Goal: Task Accomplishment & Management: Use online tool/utility

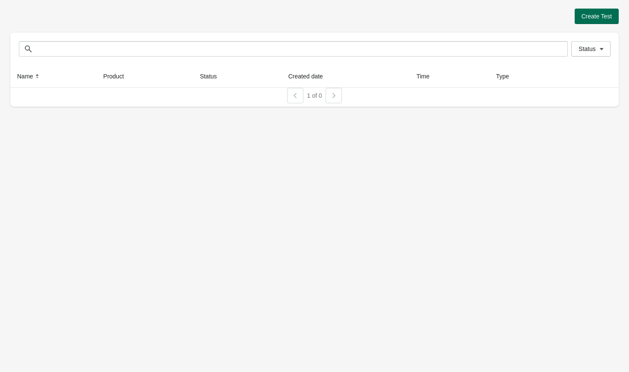
click at [592, 15] on span "Create Test" at bounding box center [597, 16] width 30 height 7
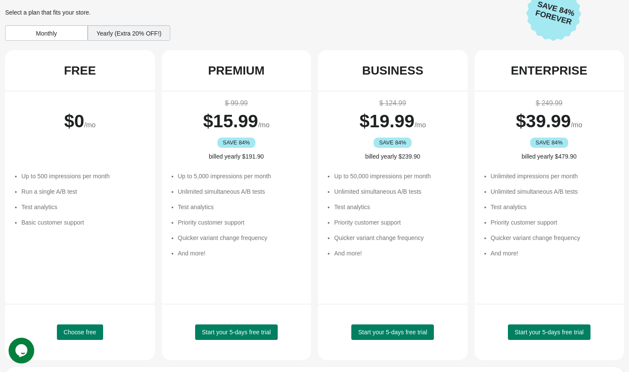
scroll to position [27, 0]
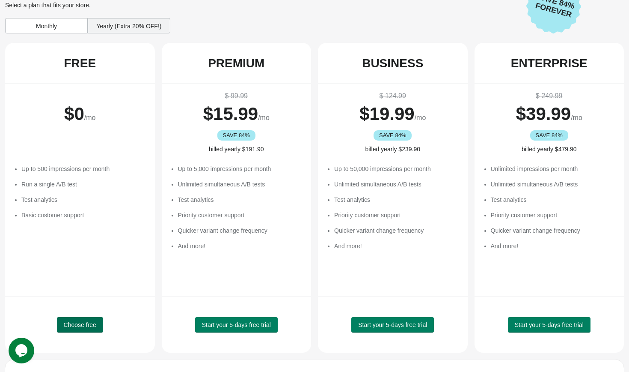
click at [81, 324] on span "Choose free" at bounding box center [80, 324] width 33 height 7
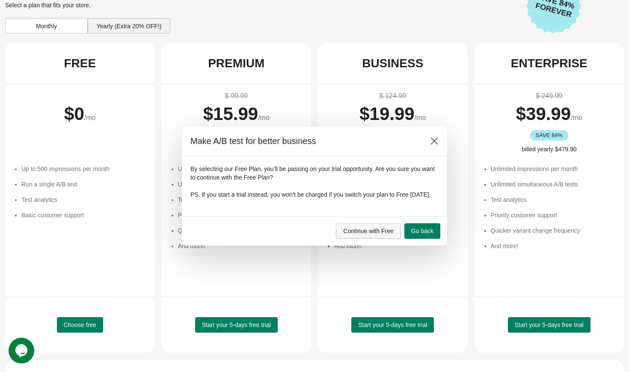
click at [362, 232] on span "Continue with Free" at bounding box center [368, 230] width 51 height 7
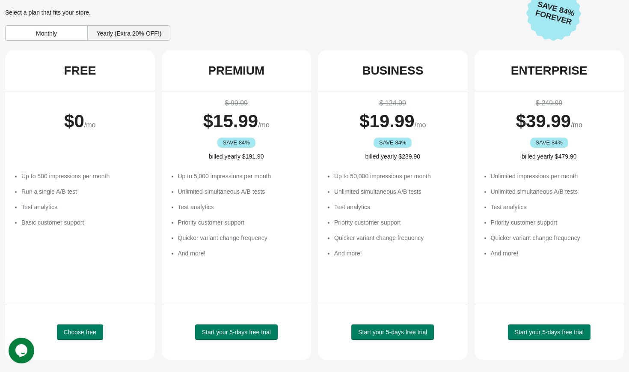
scroll to position [0, 0]
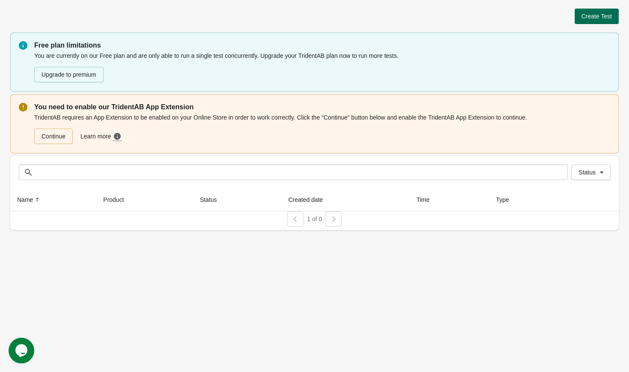
click at [598, 9] on button "Create Test" at bounding box center [597, 16] width 44 height 15
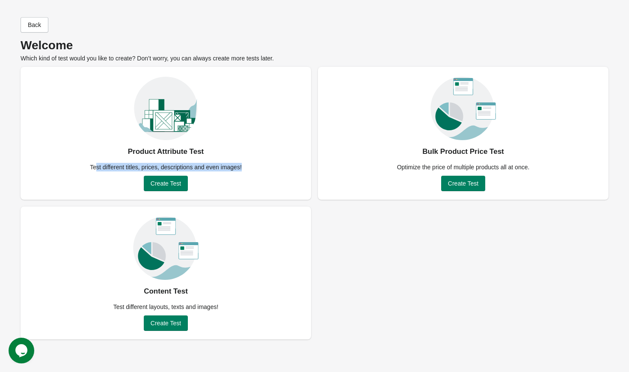
drag, startPoint x: 93, startPoint y: 168, endPoint x: 248, endPoint y: 172, distance: 155.0
click at [248, 172] on div "Product Attribute Test Test different titles, prices, descriptions and even ima…" at bounding box center [166, 133] width 291 height 133
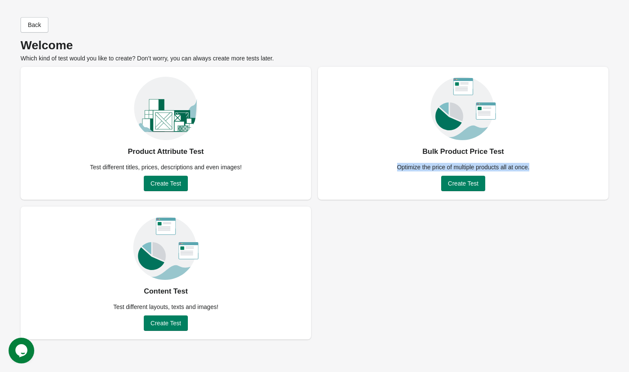
drag, startPoint x: 392, startPoint y: 169, endPoint x: 542, endPoint y: 175, distance: 149.9
click at [542, 175] on div "Bulk Product Price Test Optimize the price of multiple products all at once. Cr…" at bounding box center [463, 133] width 291 height 133
click at [333, 222] on div "Product Attribute Test Test different titles, prices, descriptions and even ima…" at bounding box center [315, 203] width 588 height 272
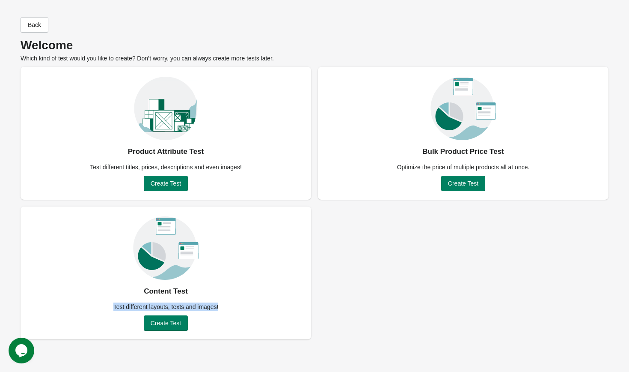
drag, startPoint x: 112, startPoint y: 308, endPoint x: 225, endPoint y: 309, distance: 113.0
click at [224, 309] on div "Test different layouts, texts and images!" at bounding box center [166, 306] width 116 height 9
click at [229, 306] on div "Content Test Test different layouts, texts and images! Create Test" at bounding box center [166, 272] width 291 height 133
click at [170, 182] on span "Create Test" at bounding box center [166, 183] width 30 height 7
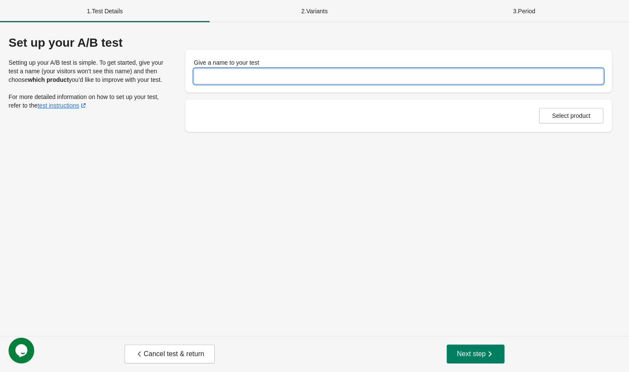
click at [219, 75] on input "Give a name to your test" at bounding box center [399, 75] width 410 height 15
type input "**"
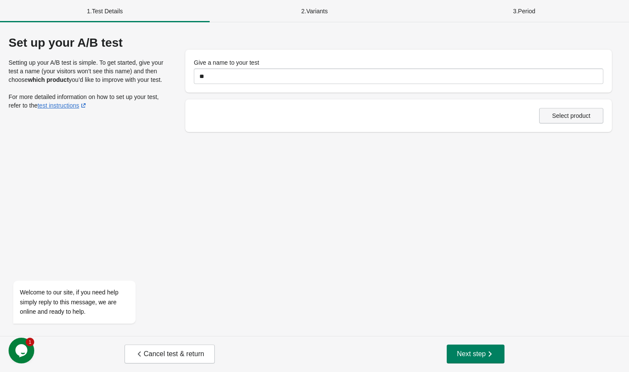
click at [563, 116] on span "Select product" at bounding box center [571, 115] width 39 height 7
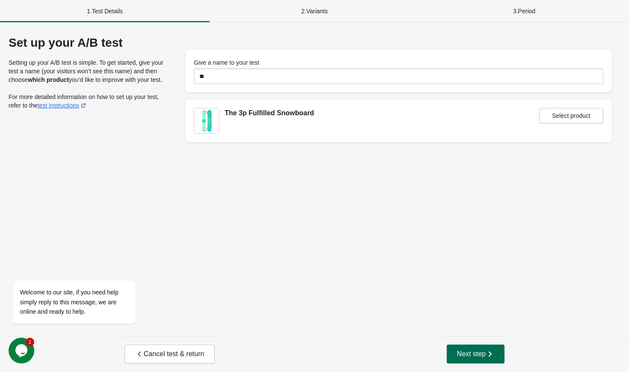
click at [470, 352] on span "Next step" at bounding box center [476, 353] width 38 height 9
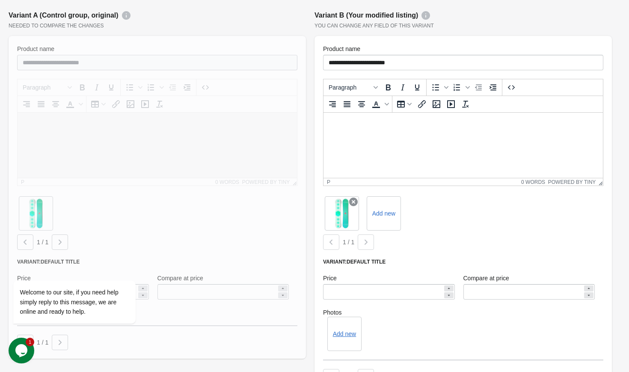
scroll to position [120, 0]
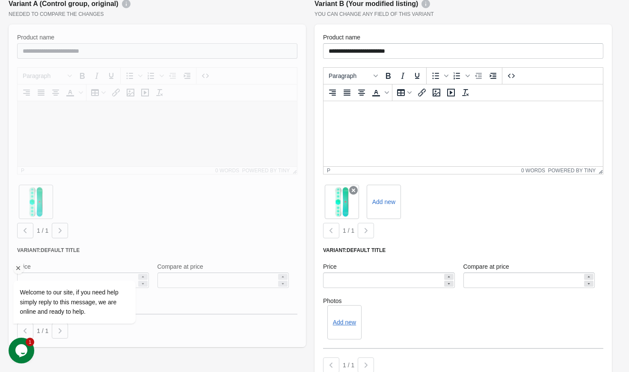
drag, startPoint x: 18, startPoint y: 267, endPoint x: 279, endPoint y: 471, distance: 331.4
click at [18, 267] on icon "Chat attention grabber" at bounding box center [19, 268] width 8 height 8
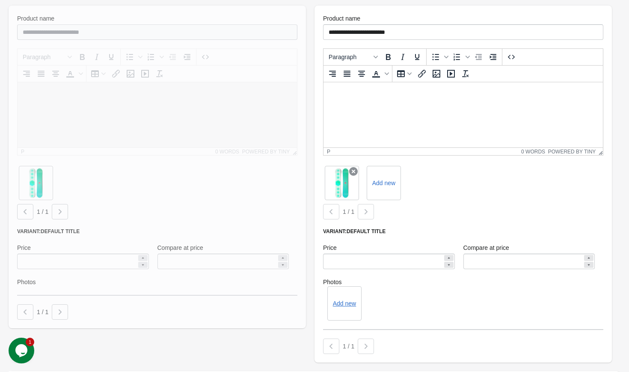
scroll to position [142, 0]
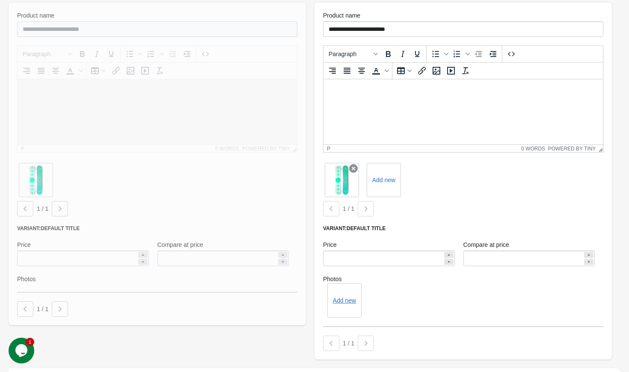
click at [193, 260] on div at bounding box center [157, 164] width 297 height 322
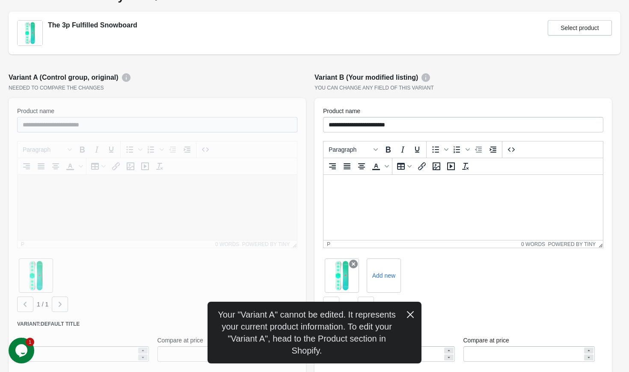
scroll to position [145, 0]
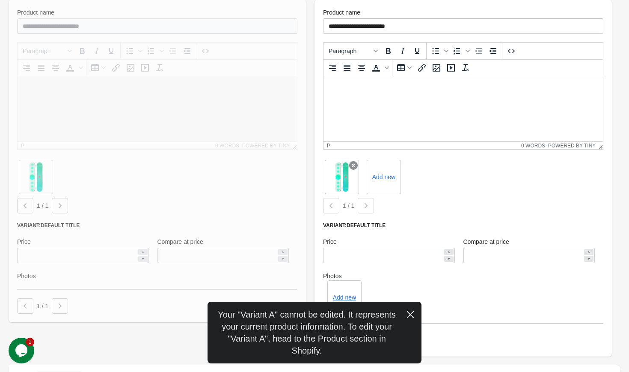
click at [395, 98] on html at bounding box center [463, 87] width 279 height 22
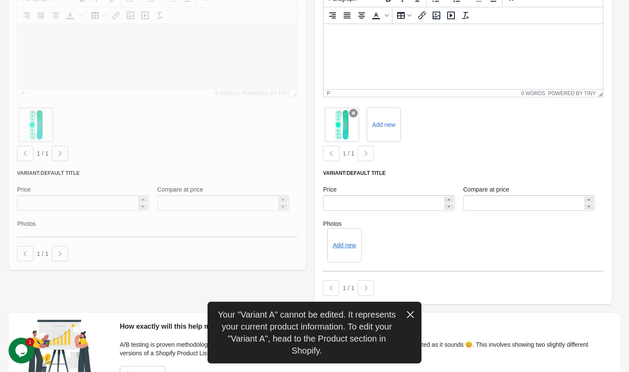
scroll to position [202, 0]
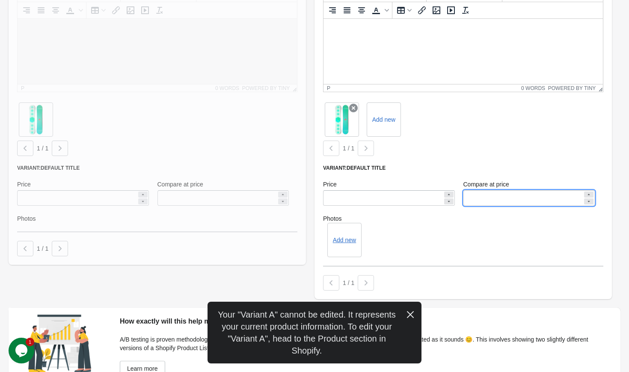
click at [498, 193] on input "Compare at price" at bounding box center [524, 197] width 120 height 15
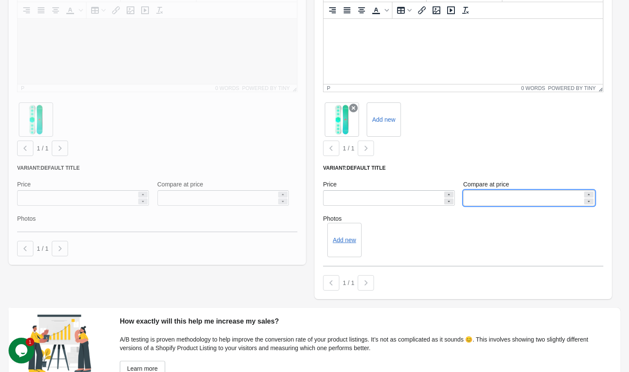
type input "****"
click at [424, 246] on div "Add new" at bounding box center [463, 240] width 280 height 34
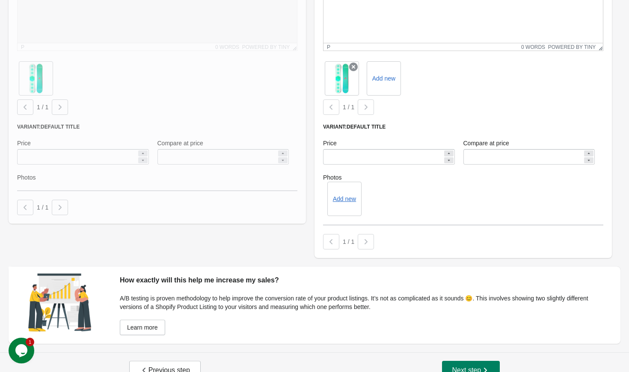
scroll to position [260, 0]
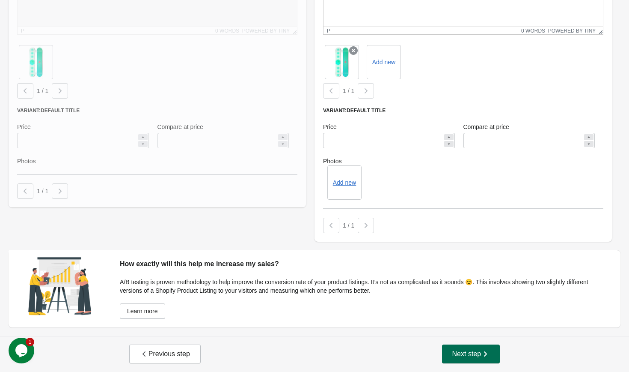
click at [470, 351] on span "Next step" at bounding box center [471, 353] width 38 height 9
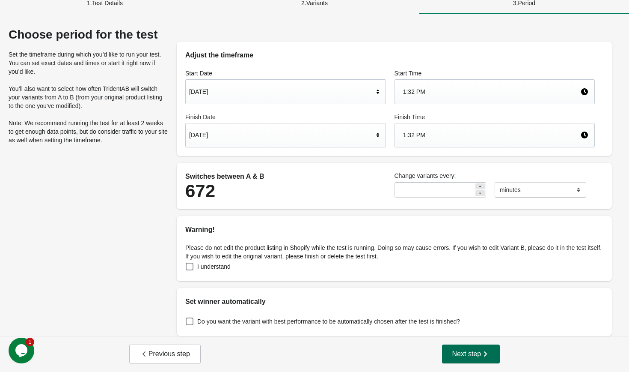
scroll to position [0, 0]
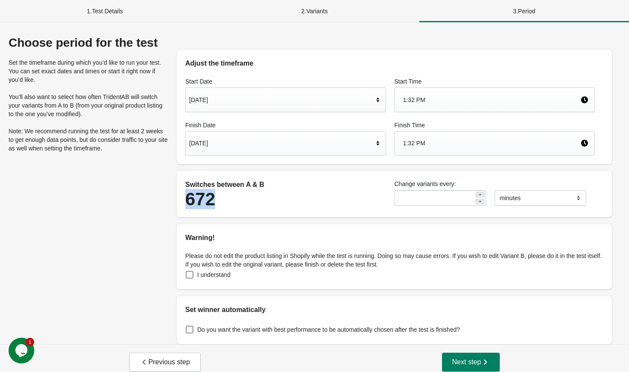
drag, startPoint x: 187, startPoint y: 197, endPoint x: 264, endPoint y: 197, distance: 77.0
click at [264, 197] on div "672" at bounding box center [285, 199] width 201 height 19
click at [313, 10] on div "2 . Variants" at bounding box center [315, 11] width 210 height 22
click at [153, 366] on button "Previous step" at bounding box center [164, 361] width 71 height 19
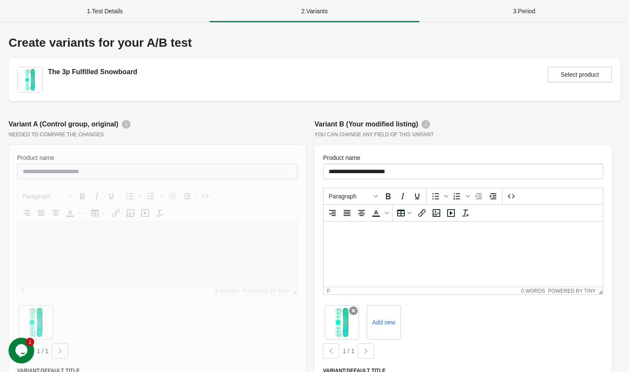
click at [310, 191] on div "**********" at bounding box center [157, 293] width 306 height 357
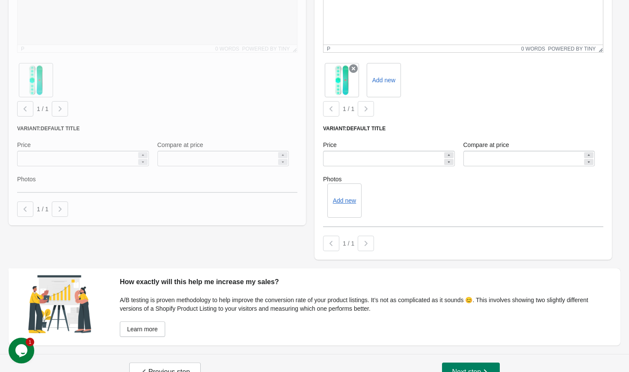
scroll to position [260, 0]
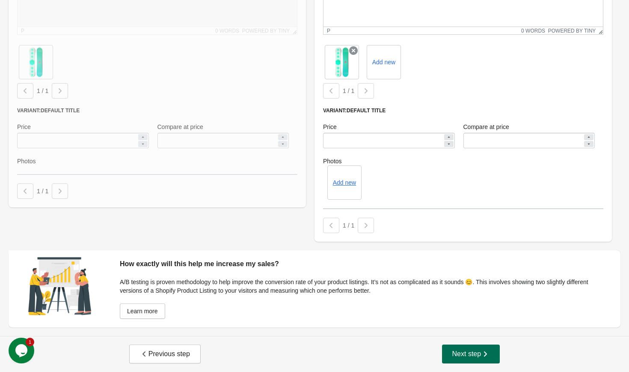
click at [471, 353] on span "Next step" at bounding box center [471, 353] width 38 height 9
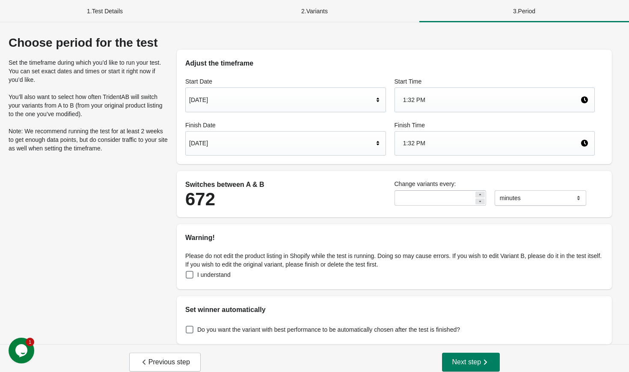
scroll to position [8, 0]
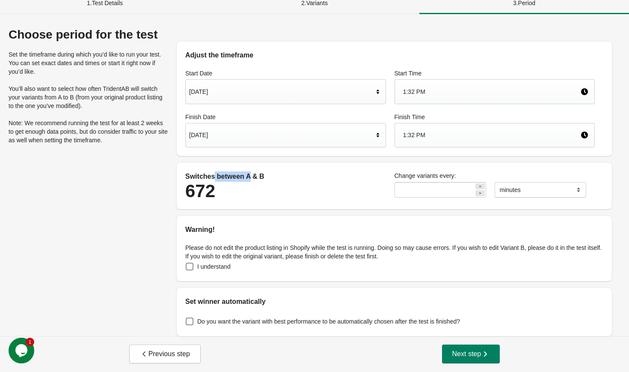
drag, startPoint x: 251, startPoint y: 177, endPoint x: 217, endPoint y: 177, distance: 34.2
click at [215, 177] on div "Switches between A & B" at bounding box center [285, 176] width 201 height 10
drag, startPoint x: 259, startPoint y: 176, endPoint x: 291, endPoint y: 176, distance: 31.2
click at [291, 176] on div "Switches between A & B" at bounding box center [285, 176] width 201 height 10
click at [283, 184] on div "672" at bounding box center [285, 190] width 201 height 19
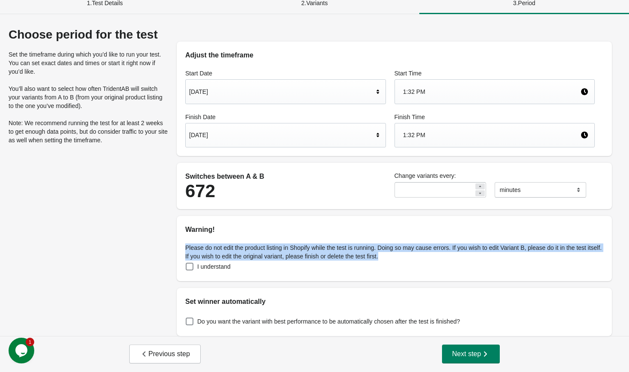
drag, startPoint x: 185, startPoint y: 247, endPoint x: 420, endPoint y: 254, distance: 235.5
click at [420, 254] on div "Please do not edit the product listing in Shopify while the test is running. Do…" at bounding box center [394, 258] width 435 height 46
click at [412, 256] on p "Please do not edit the product listing in Shopify while the test is running. Do…" at bounding box center [394, 251] width 418 height 17
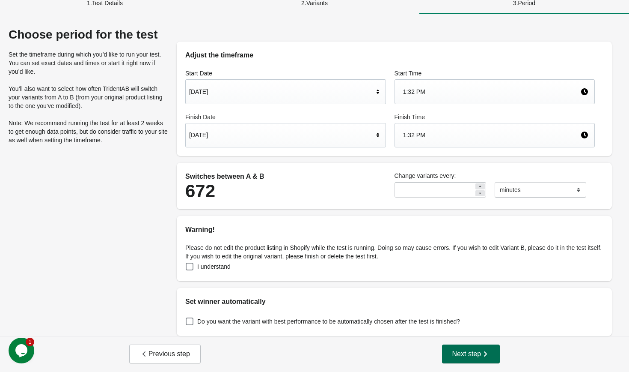
click at [474, 354] on span "Next step" at bounding box center [471, 353] width 38 height 9
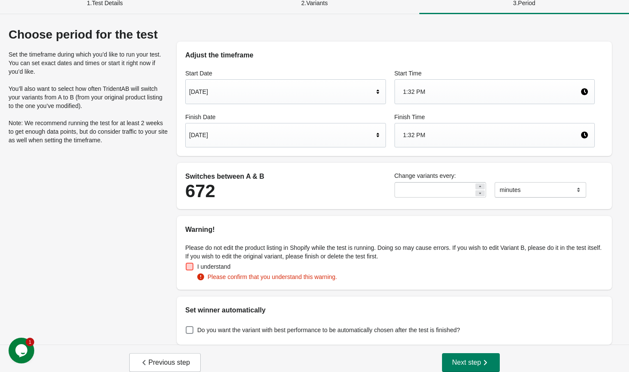
scroll to position [17, 0]
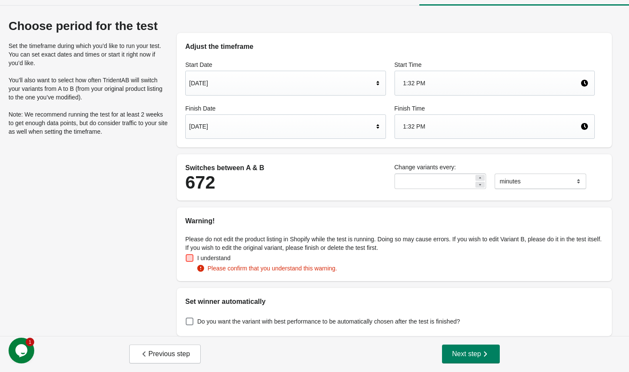
click at [190, 258] on span at bounding box center [190, 258] width 8 height 8
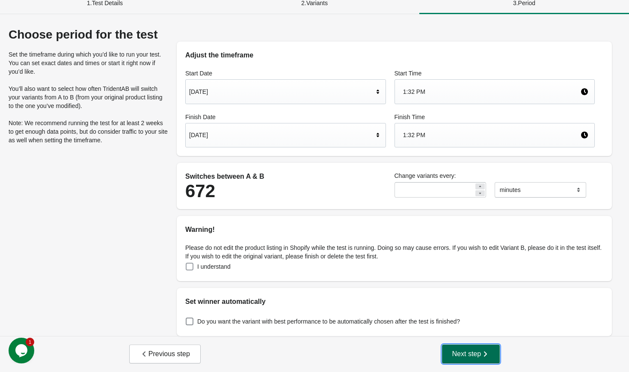
click at [464, 356] on span "Next step" at bounding box center [471, 353] width 38 height 9
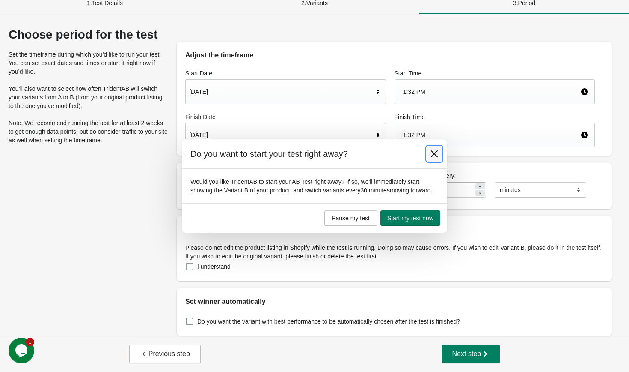
click at [436, 149] on icon at bounding box center [434, 153] width 9 height 9
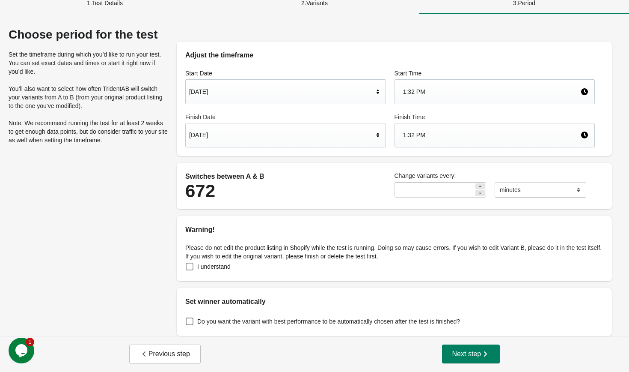
scroll to position [0, 0]
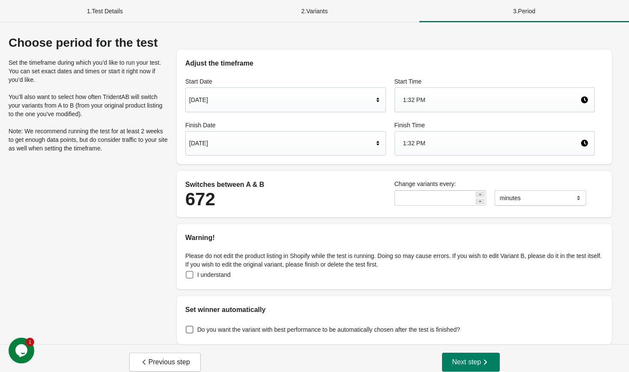
click at [110, 11] on div "1 . Test Details" at bounding box center [105, 11] width 210 height 22
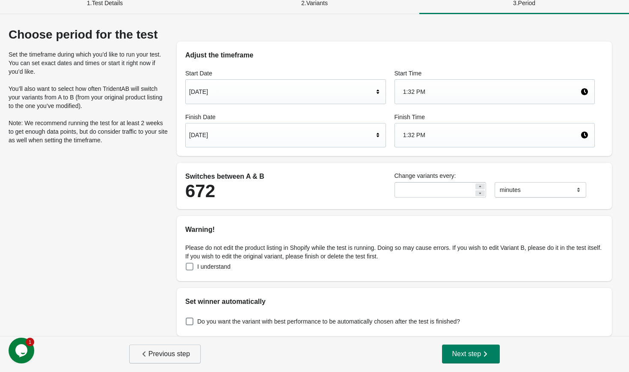
click at [165, 354] on span "Previous step" at bounding box center [165, 353] width 50 height 9
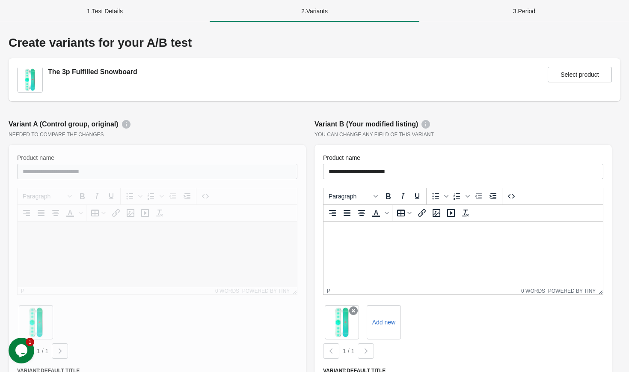
scroll to position [0, 0]
click at [380, 83] on div "The 3p Fulfilled Snowboard Select product" at bounding box center [314, 80] width 595 height 26
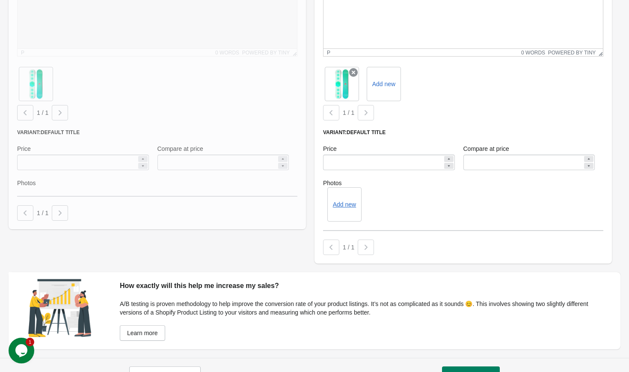
scroll to position [260, 0]
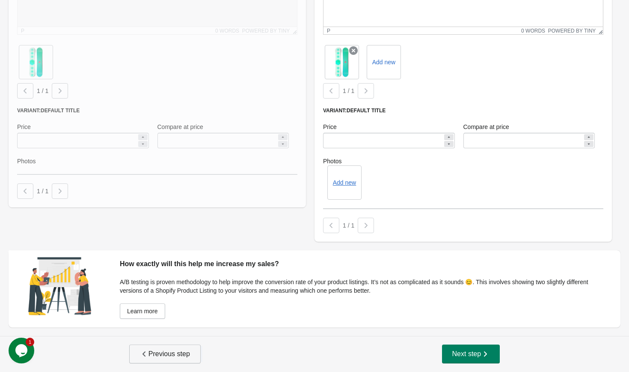
click at [162, 349] on button "Previous step" at bounding box center [164, 353] width 71 height 19
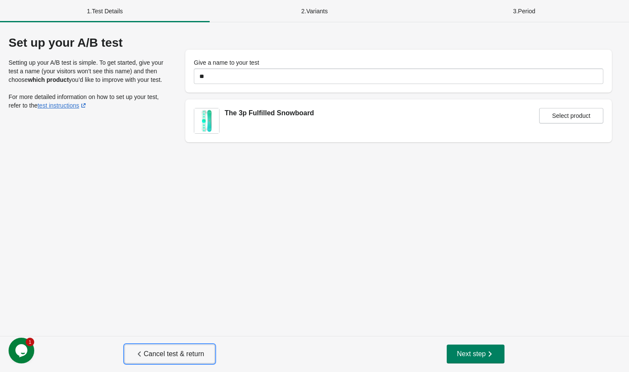
click at [168, 354] on span "Cancel test & return" at bounding box center [169, 353] width 69 height 9
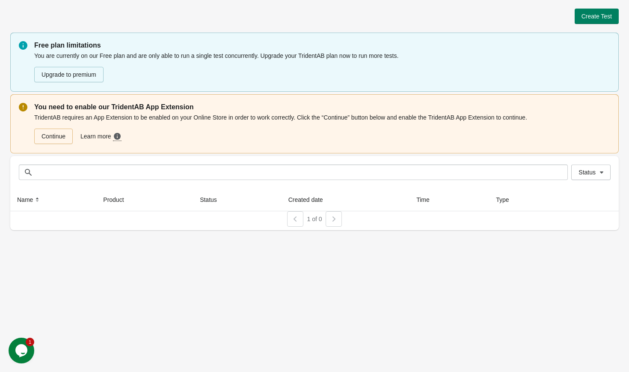
click at [474, 5] on div "Create Test Free plan limitations You are currently on our Free plan and are on…" at bounding box center [314, 116] width 609 height 233
click at [487, 27] on div "Create Test Free plan limitations You are currently on our Free plan and are on…" at bounding box center [314, 119] width 609 height 221
click at [599, 18] on span "Create Test" at bounding box center [597, 16] width 30 height 7
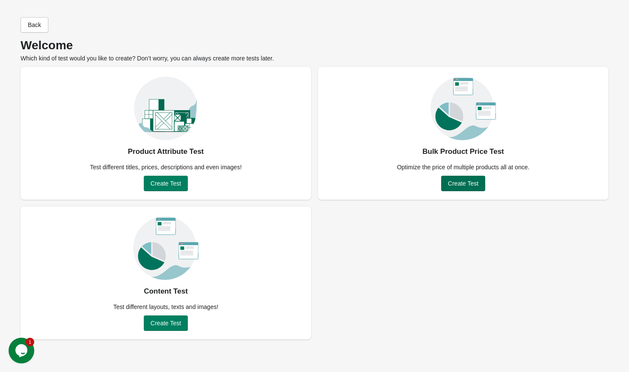
click at [469, 186] on span "Create Test" at bounding box center [463, 183] width 30 height 7
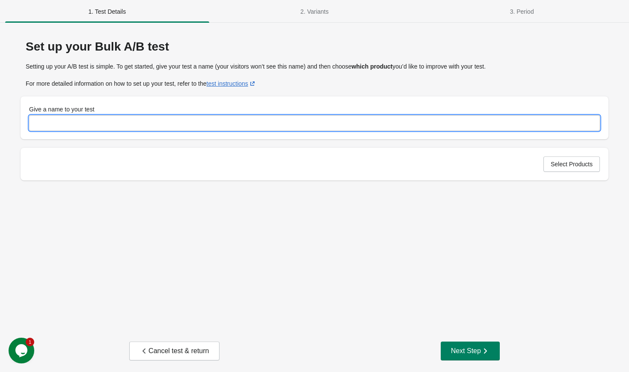
click at [161, 120] on input "Give a name to your test" at bounding box center [314, 122] width 571 height 15
type input "**"
click at [551, 166] on span "Select Products" at bounding box center [572, 164] width 42 height 7
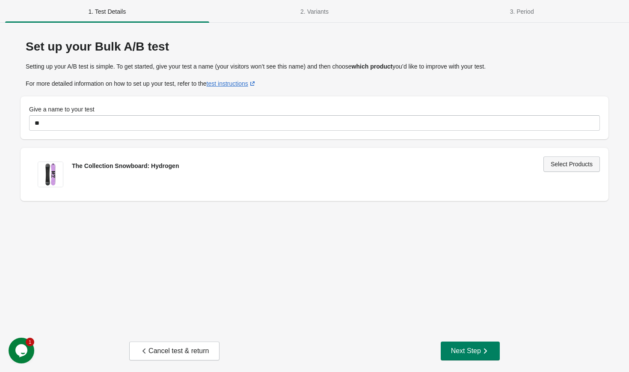
click at [571, 166] on span "Select Products" at bounding box center [572, 164] width 42 height 7
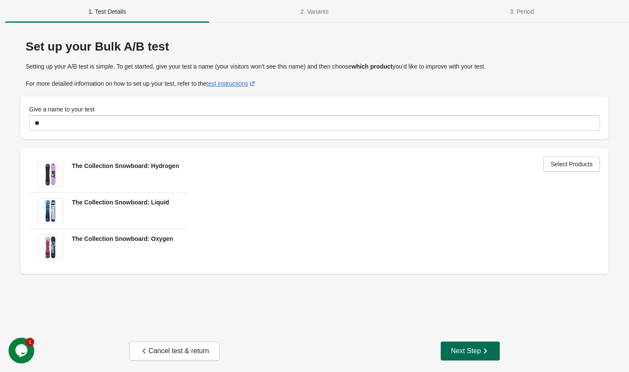
click at [459, 354] on div "Next Step" at bounding box center [470, 350] width 39 height 9
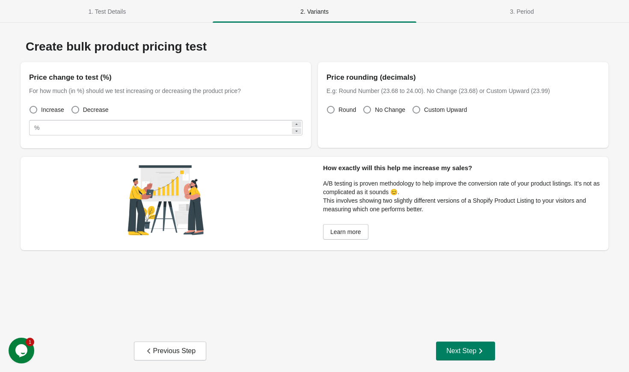
scroll to position [5, 0]
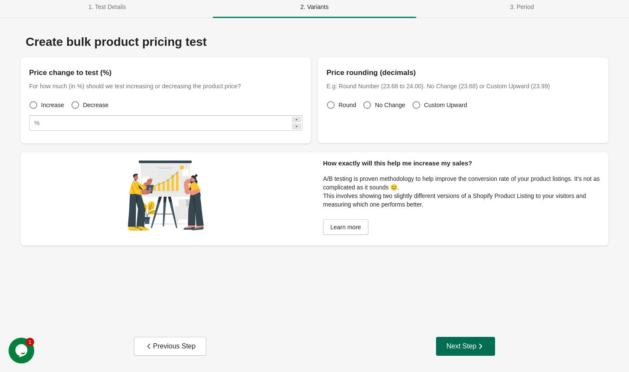
click at [471, 344] on div "Next Step" at bounding box center [465, 346] width 39 height 9
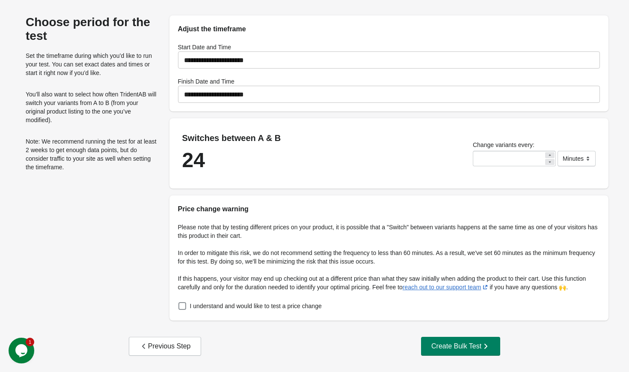
scroll to position [0, 0]
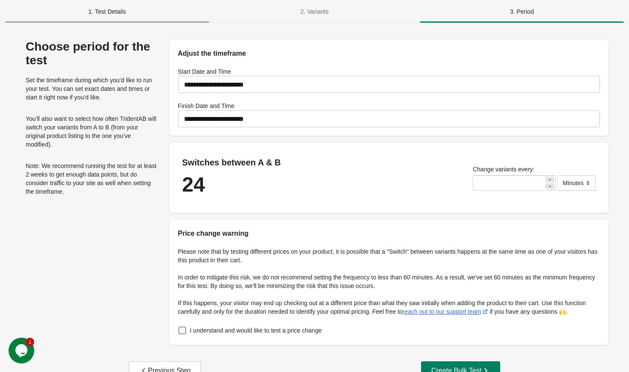
click at [106, 11] on span "1. Test Details" at bounding box center [107, 11] width 204 height 15
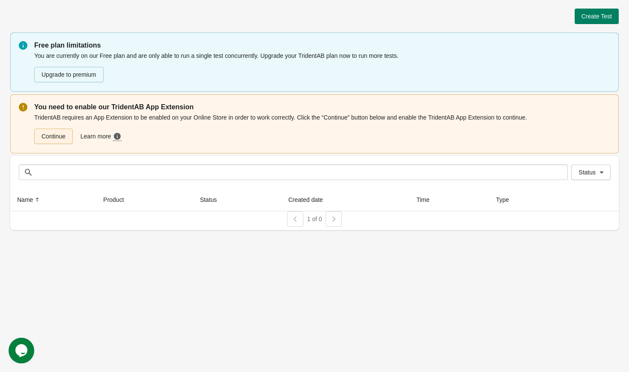
click at [63, 137] on link "Continue" at bounding box center [53, 135] width 39 height 15
click at [594, 19] on span "Create Test" at bounding box center [597, 16] width 30 height 7
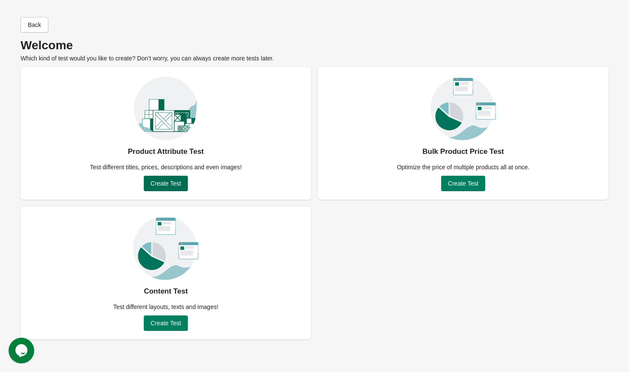
click at [148, 187] on button "Create Test" at bounding box center [166, 182] width 44 height 15
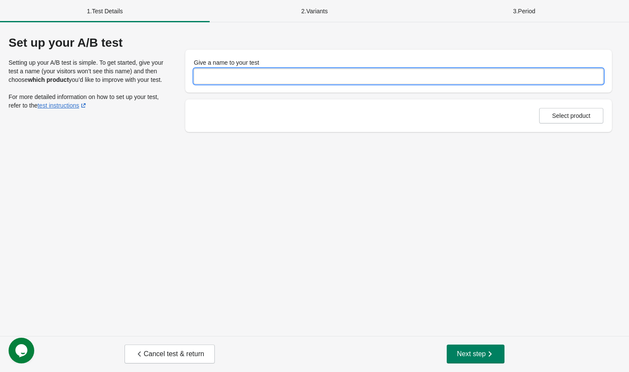
click at [249, 80] on input "Give a name to your test" at bounding box center [399, 75] width 410 height 15
type input "**"
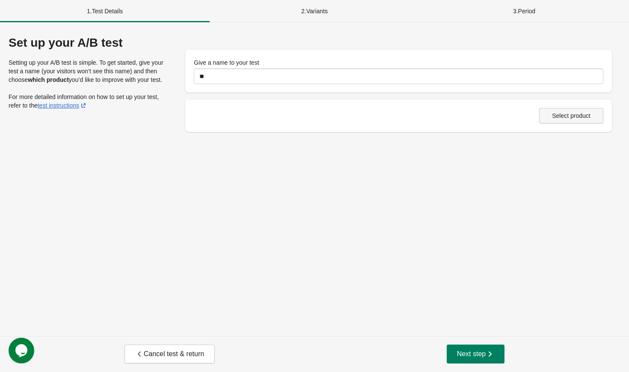
click at [550, 114] on span "Select product" at bounding box center [572, 115] width 50 height 7
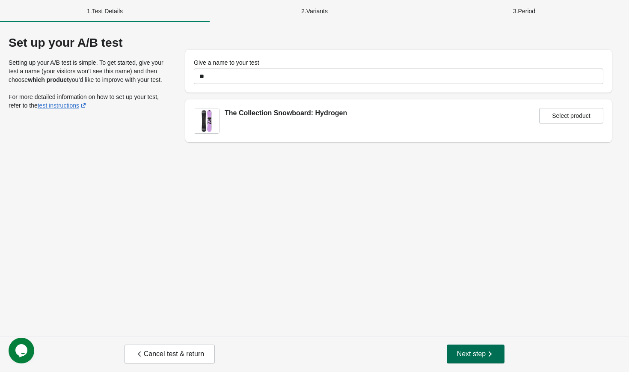
click at [467, 351] on span "Next step" at bounding box center [476, 353] width 38 height 9
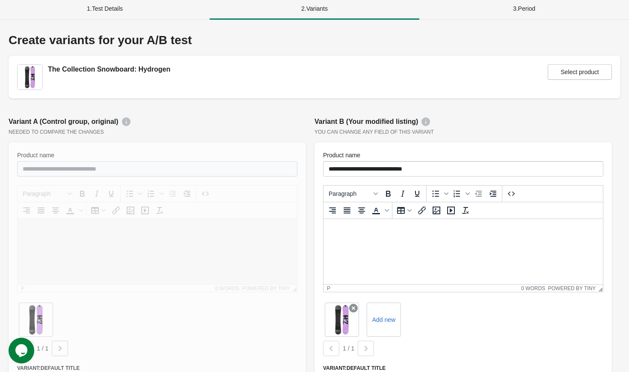
scroll to position [260, 0]
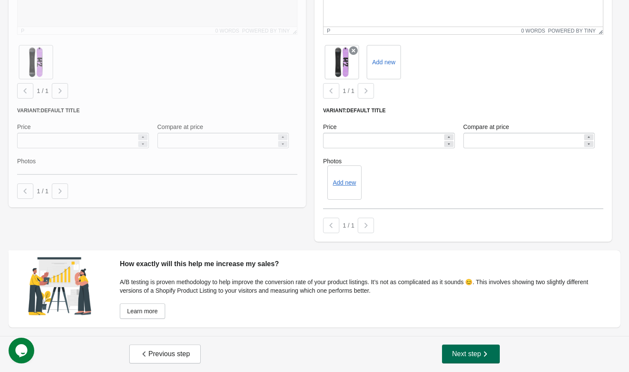
click at [470, 354] on span "Next step" at bounding box center [471, 353] width 38 height 9
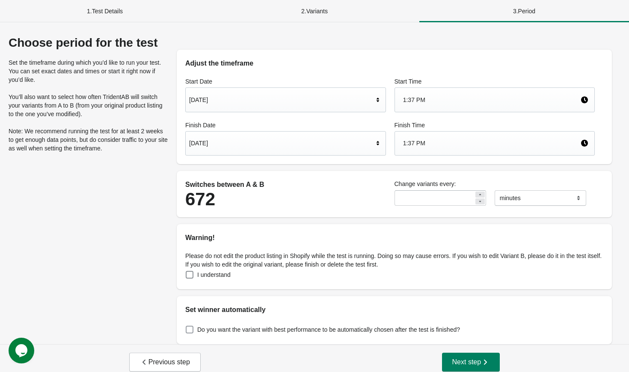
scroll to position [8, 0]
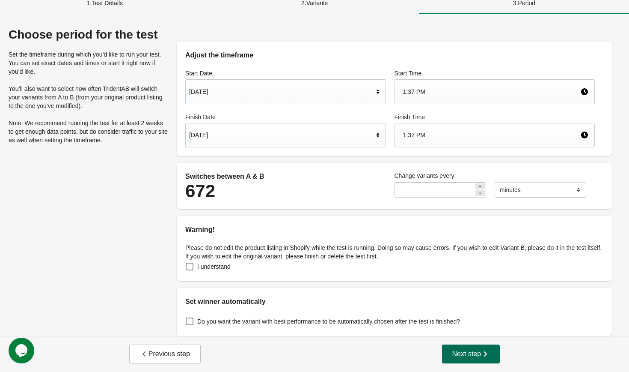
click at [470, 354] on span "Next step" at bounding box center [471, 353] width 38 height 9
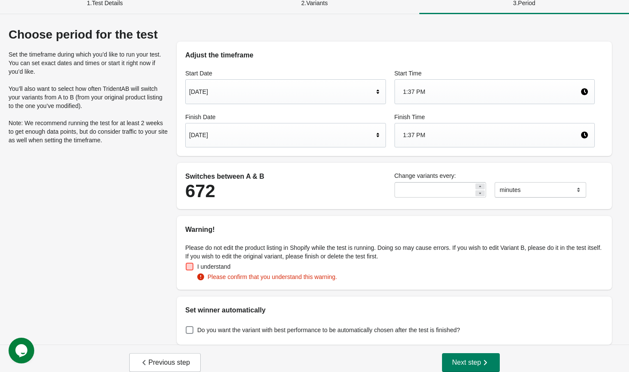
click at [190, 267] on span at bounding box center [190, 266] width 8 height 8
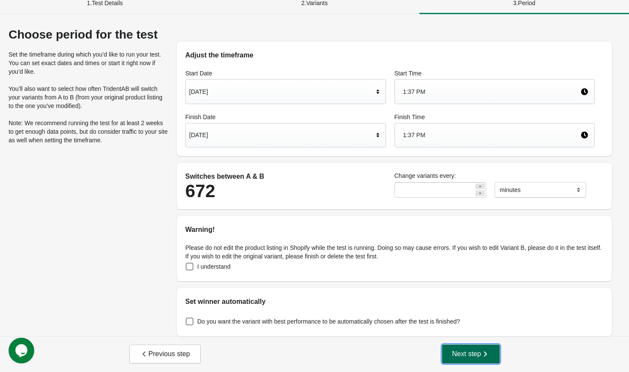
click at [452, 349] on span "Next step" at bounding box center [471, 353] width 38 height 9
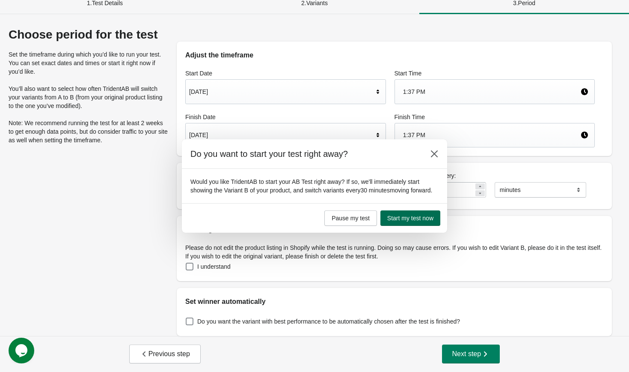
click at [395, 221] on span "Start my test now" at bounding box center [410, 217] width 46 height 7
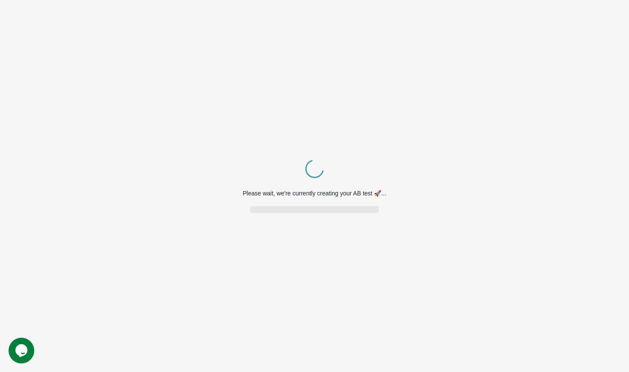
scroll to position [0, 0]
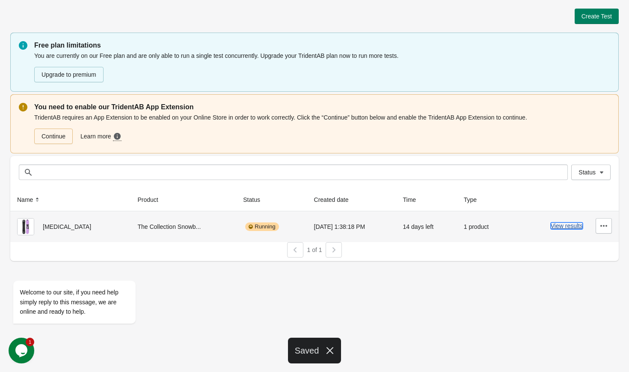
click at [564, 226] on button "View results" at bounding box center [567, 225] width 32 height 7
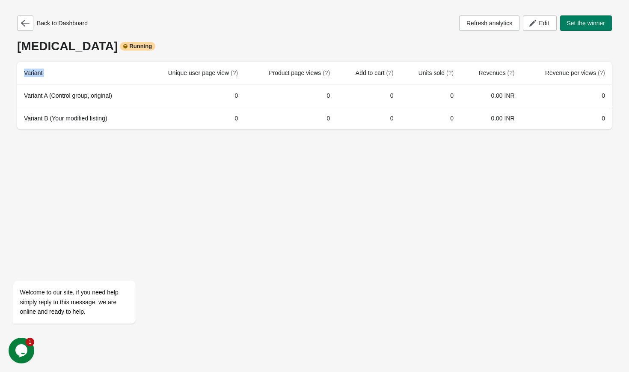
drag, startPoint x: 169, startPoint y: 74, endPoint x: 511, endPoint y: 142, distance: 348.7
click at [511, 142] on div "Back to Dashboard Refresh analytics Edit Set the winner t3 Running Variant Uniq…" at bounding box center [314, 186] width 629 height 372
click at [376, 159] on div "Back to Dashboard Refresh analytics Edit Set the winner t3 Running Variant Uniq…" at bounding box center [314, 186] width 629 height 372
click at [29, 26] on icon "button" at bounding box center [25, 23] width 9 height 9
